Goal: Navigation & Orientation: Find specific page/section

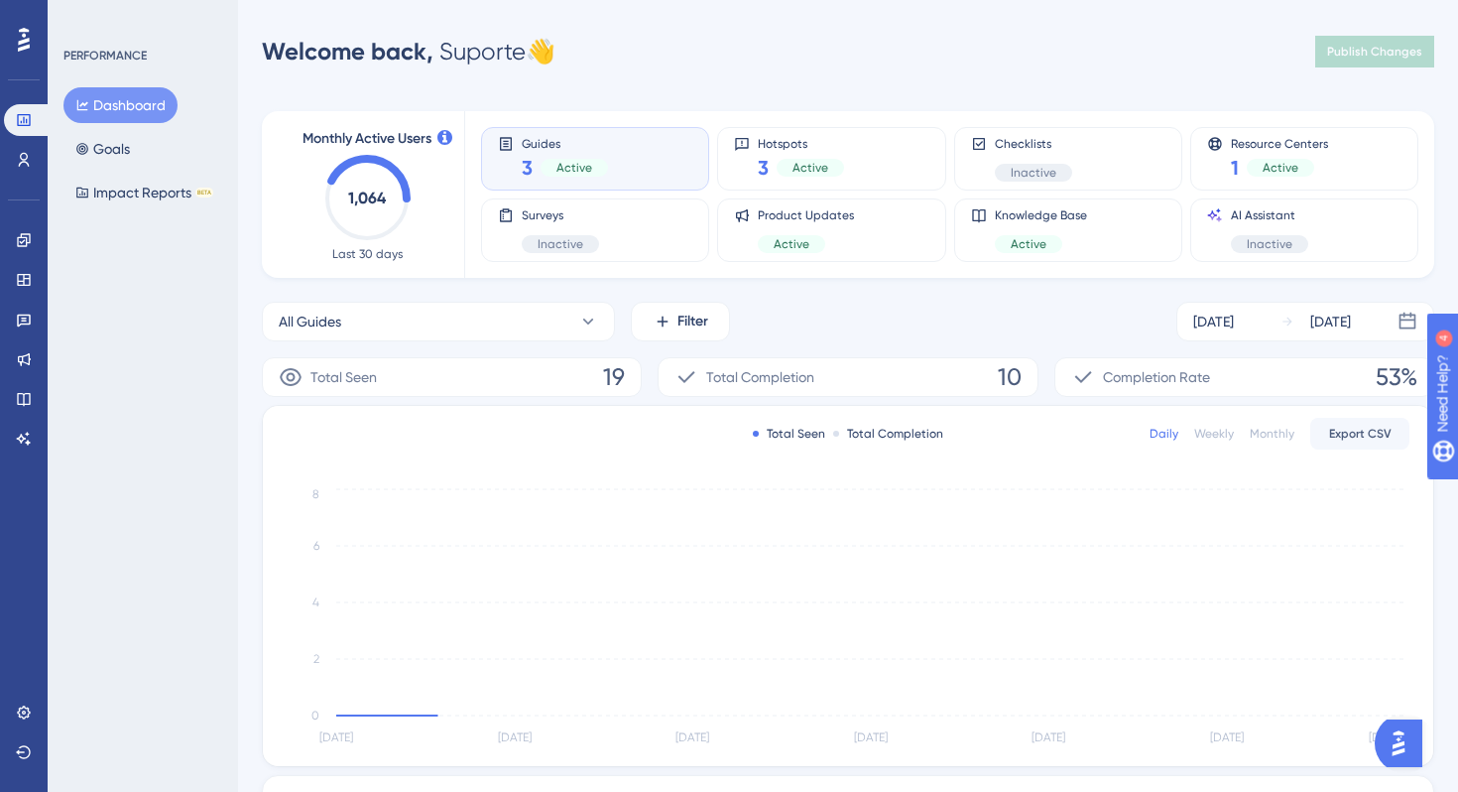
scroll to position [362, 0]
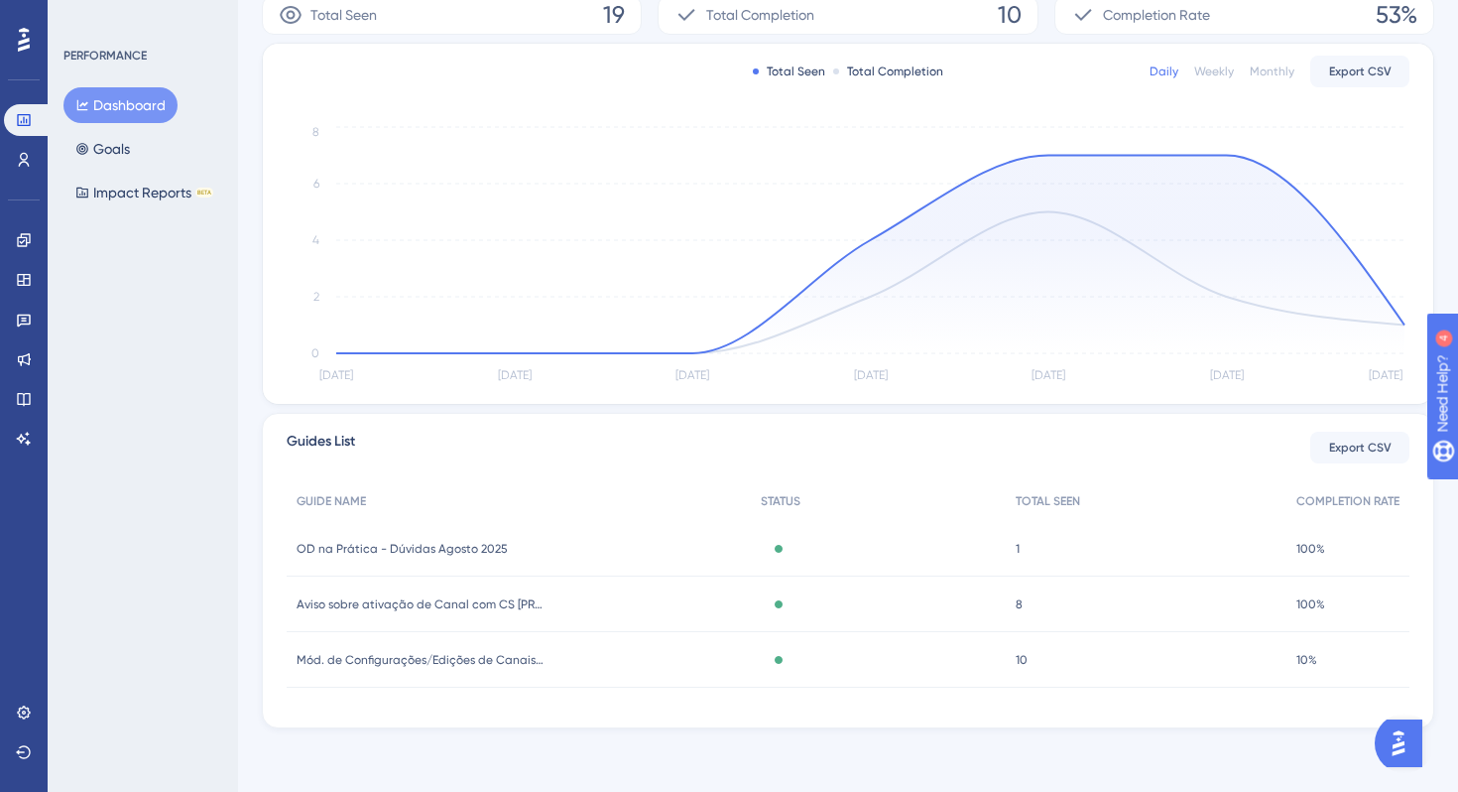
click at [1123, 547] on div "1 1" at bounding box center [1146, 549] width 281 height 56
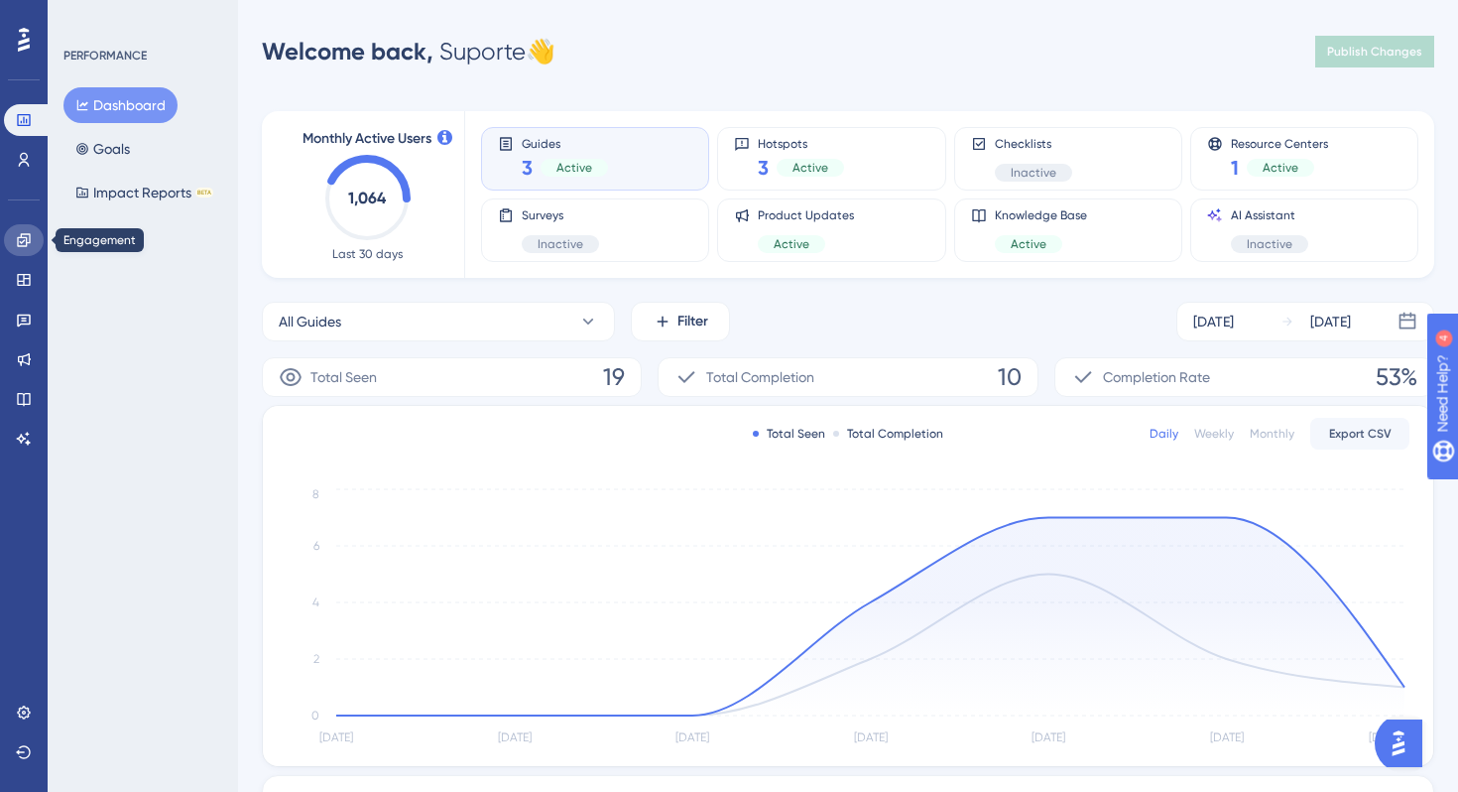
click at [25, 238] on icon at bounding box center [24, 240] width 16 height 16
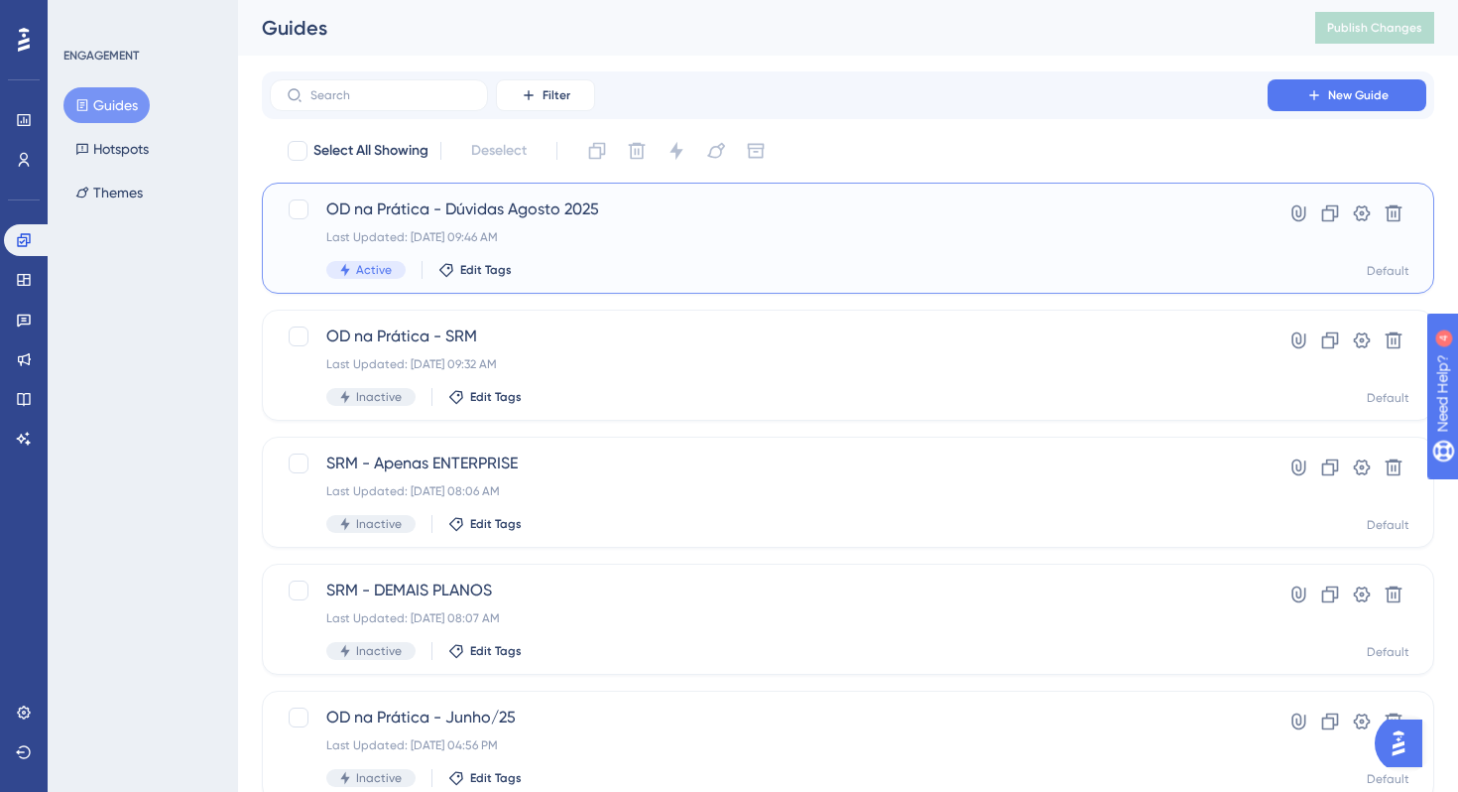
click at [1098, 261] on div "Active Edit Tags" at bounding box center [768, 270] width 885 height 18
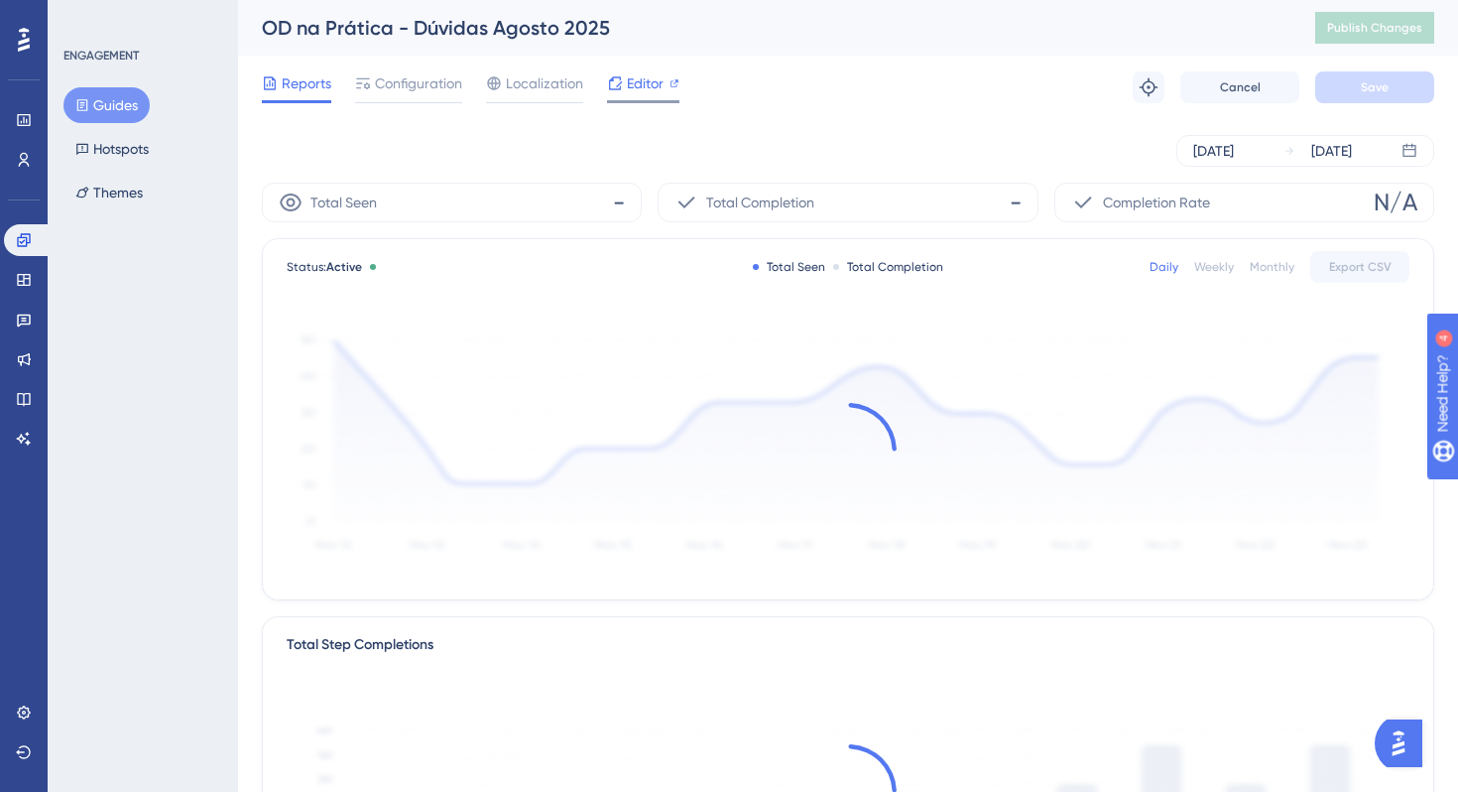
click at [615, 89] on icon at bounding box center [615, 83] width 16 height 16
